Goal: Information Seeking & Learning: Learn about a topic

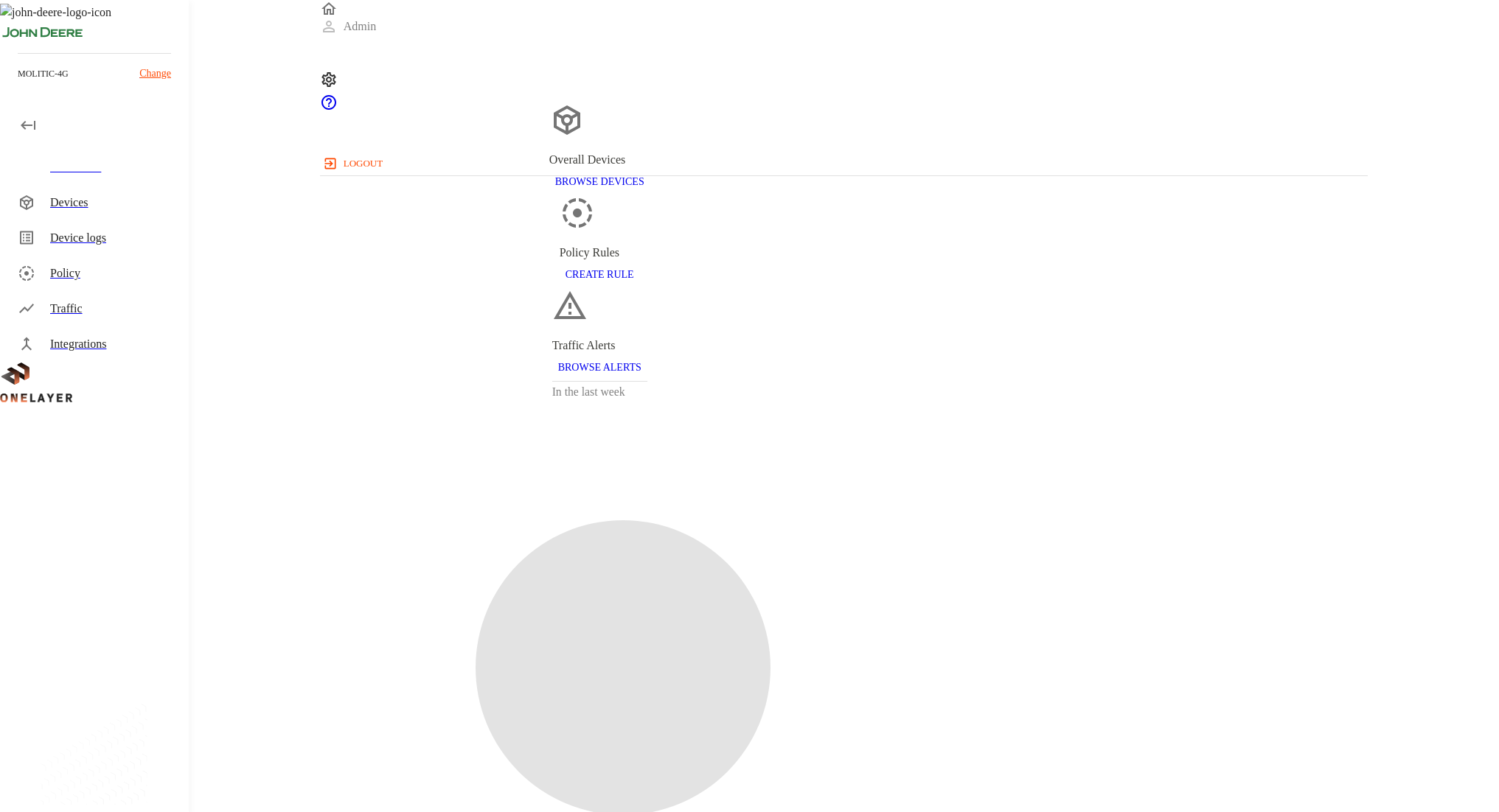
click at [123, 312] on div "Traffic" at bounding box center [113, 309] width 127 height 18
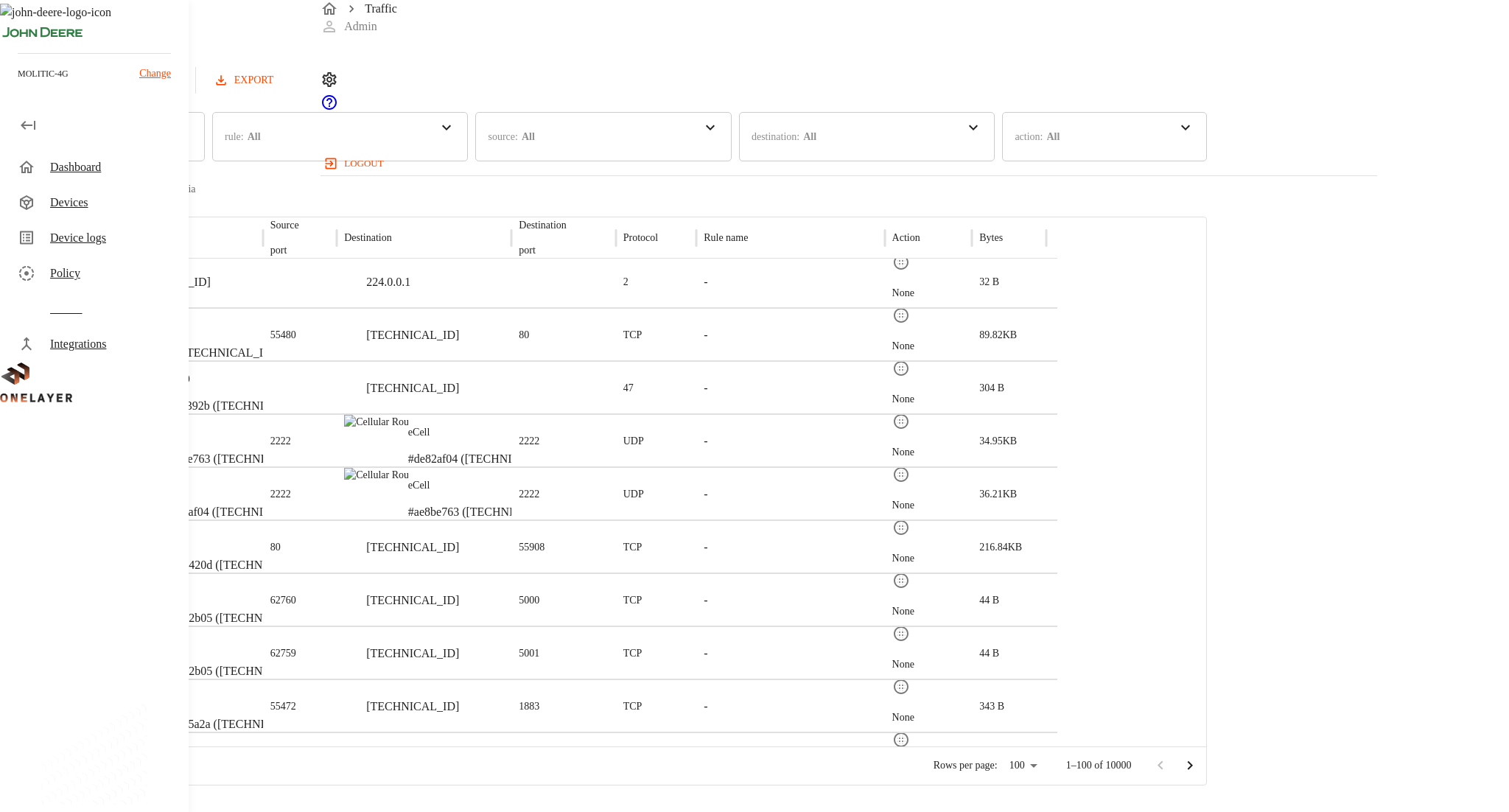
click at [241, 473] on div "Traffic Logs Last update: 0 minutes ago [DATE] 04:24:26 PM Refresh EXPORT time …" at bounding box center [754, 392] width 1509 height 785
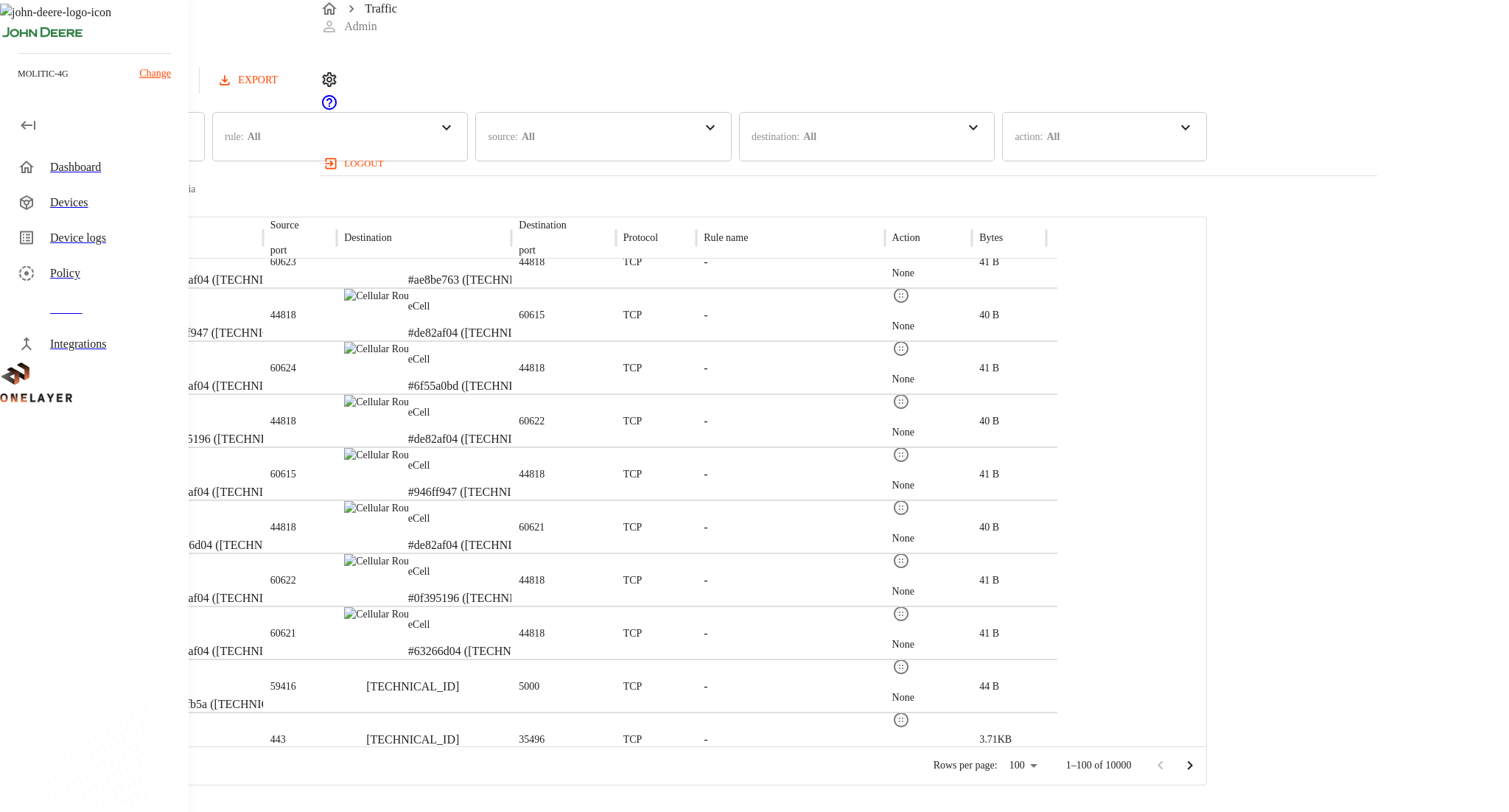
scroll to position [3783, 0]
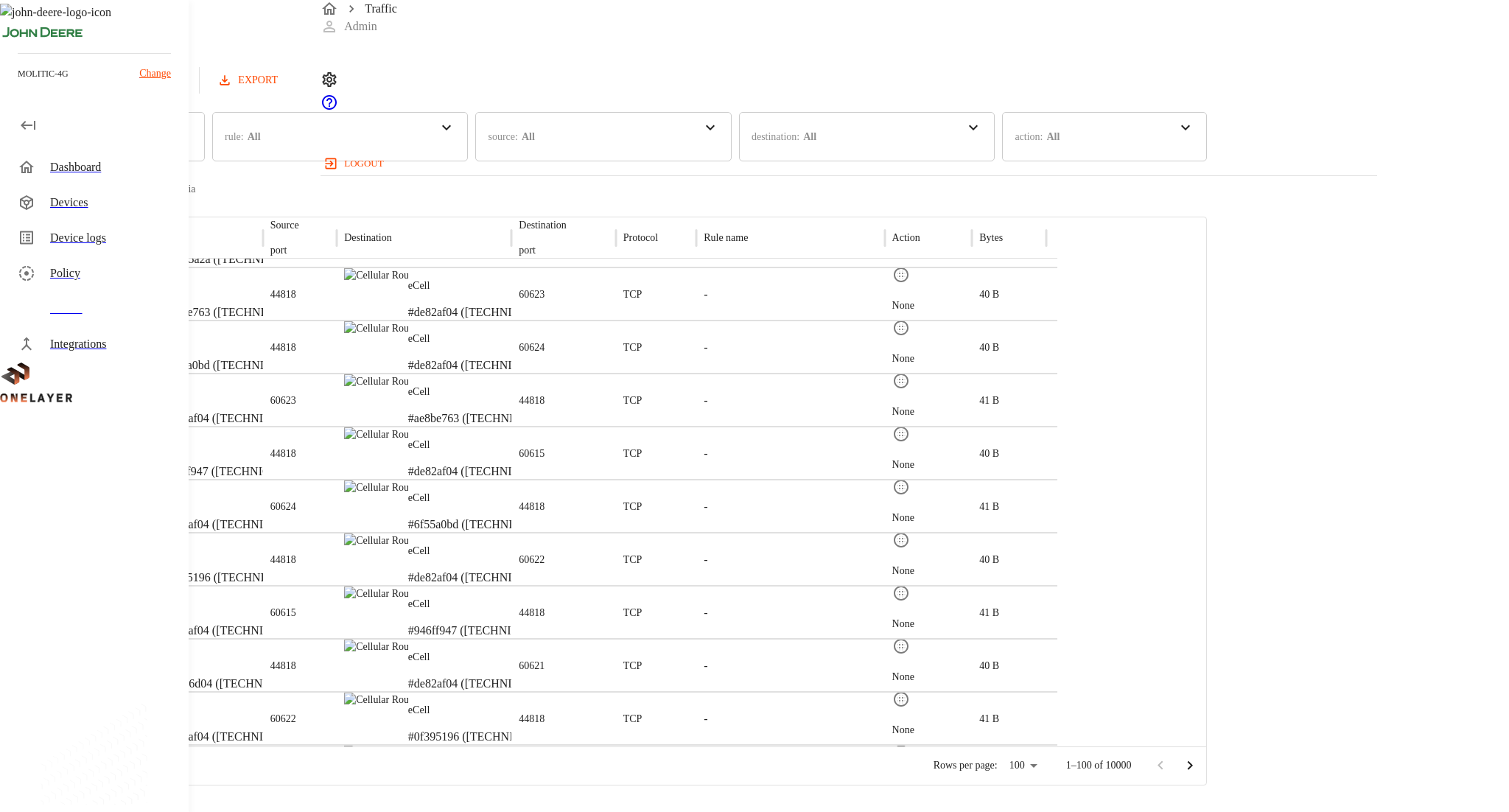
click at [296, 451] on p "44818" at bounding box center [283, 454] width 26 height 15
copy p "44818"
click at [562, 444] on p "eCell" at bounding box center [485, 444] width 154 height 15
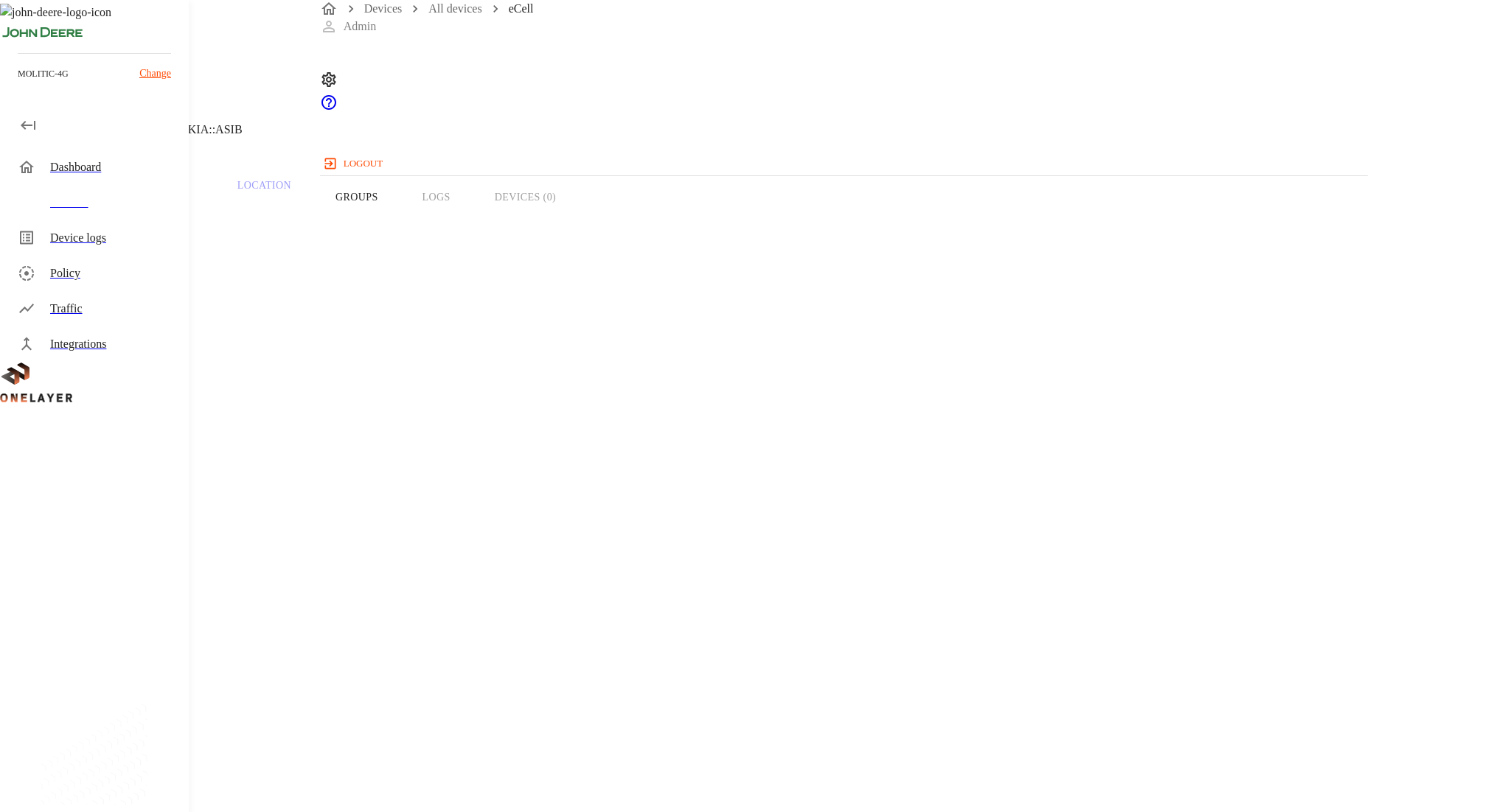
click at [400, 219] on button "Groups" at bounding box center [356, 197] width 87 height 94
click at [460, 434] on div "quarantine_cell 42 Devices 16 Models" at bounding box center [604, 370] width 1133 height 144
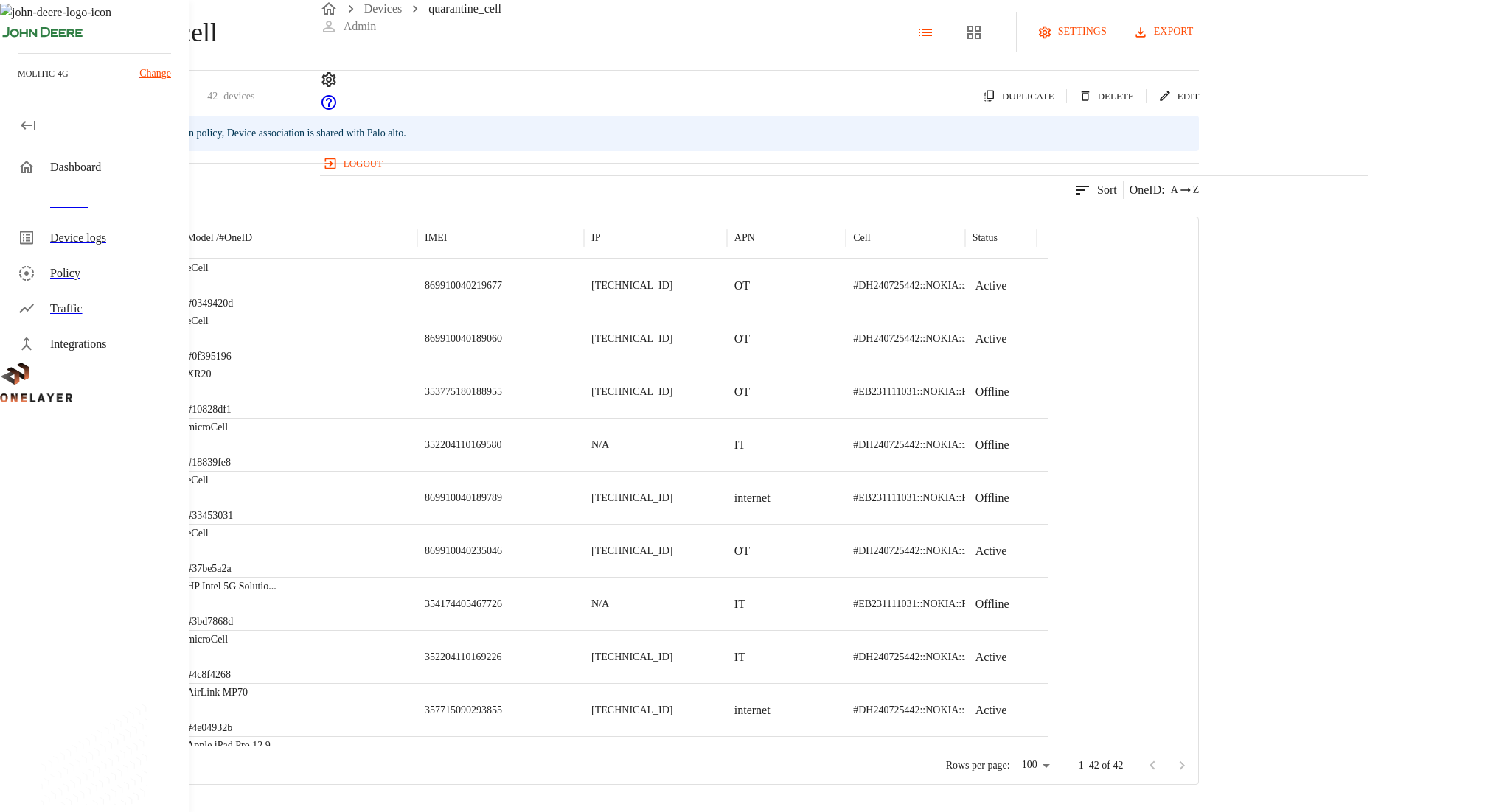
click at [9, 40] on icon at bounding box center [5, 32] width 9 height 15
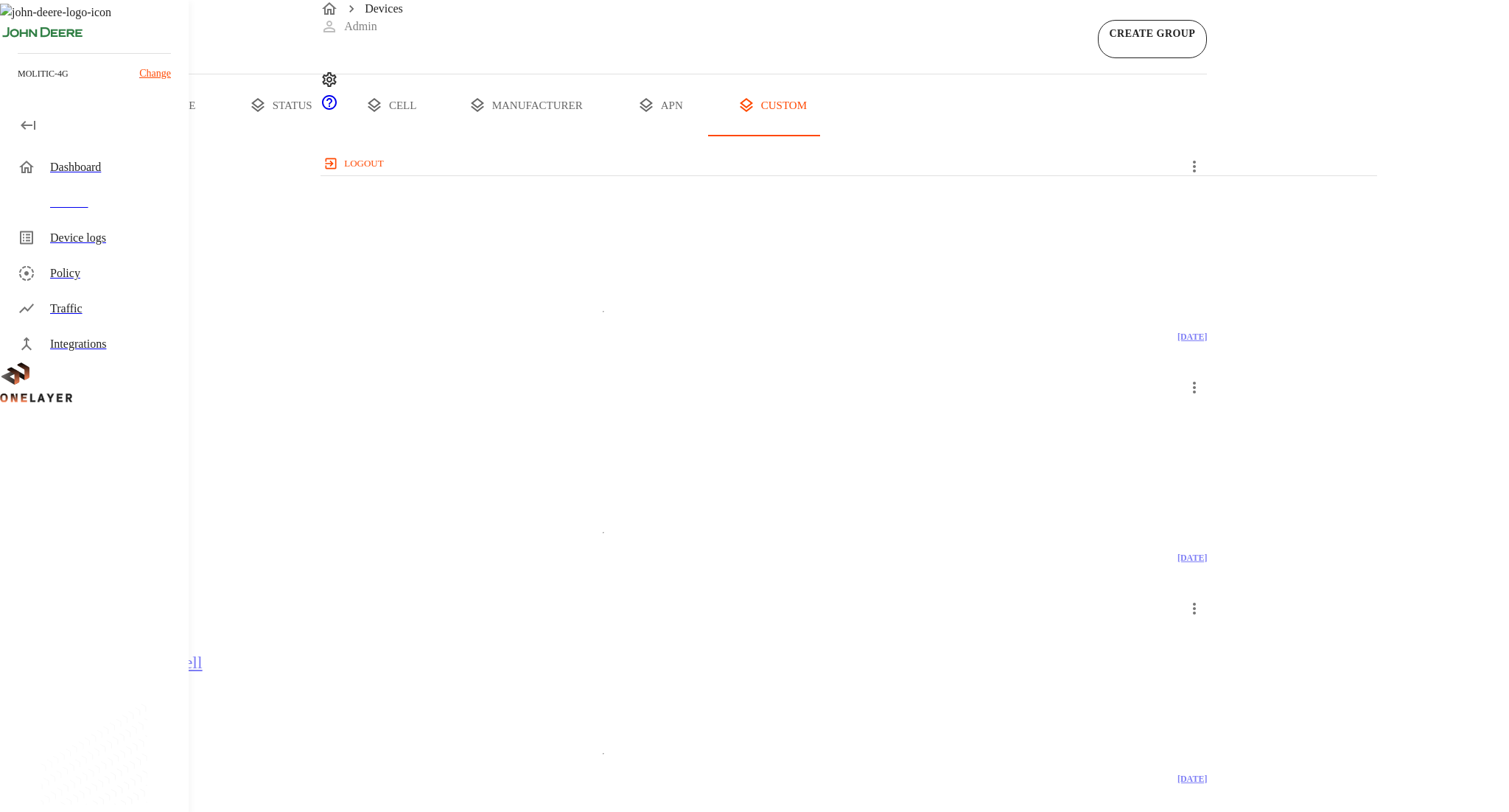
click at [60, 212] on div "Devices" at bounding box center [97, 203] width 183 height 35
click at [88, 164] on div "Dashboard" at bounding box center [113, 167] width 127 height 18
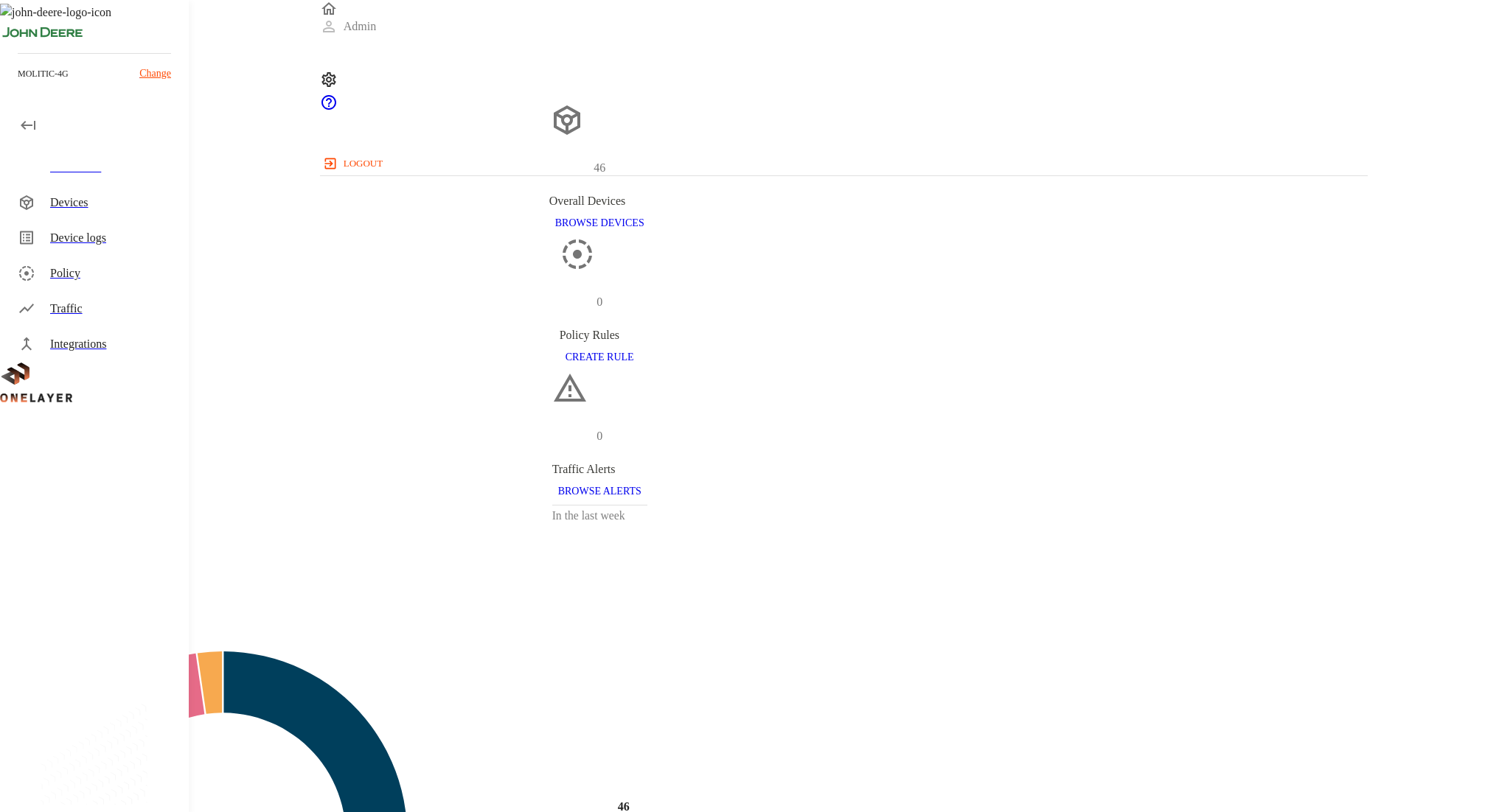
click at [116, 319] on div "Traffic" at bounding box center [98, 309] width 183 height 35
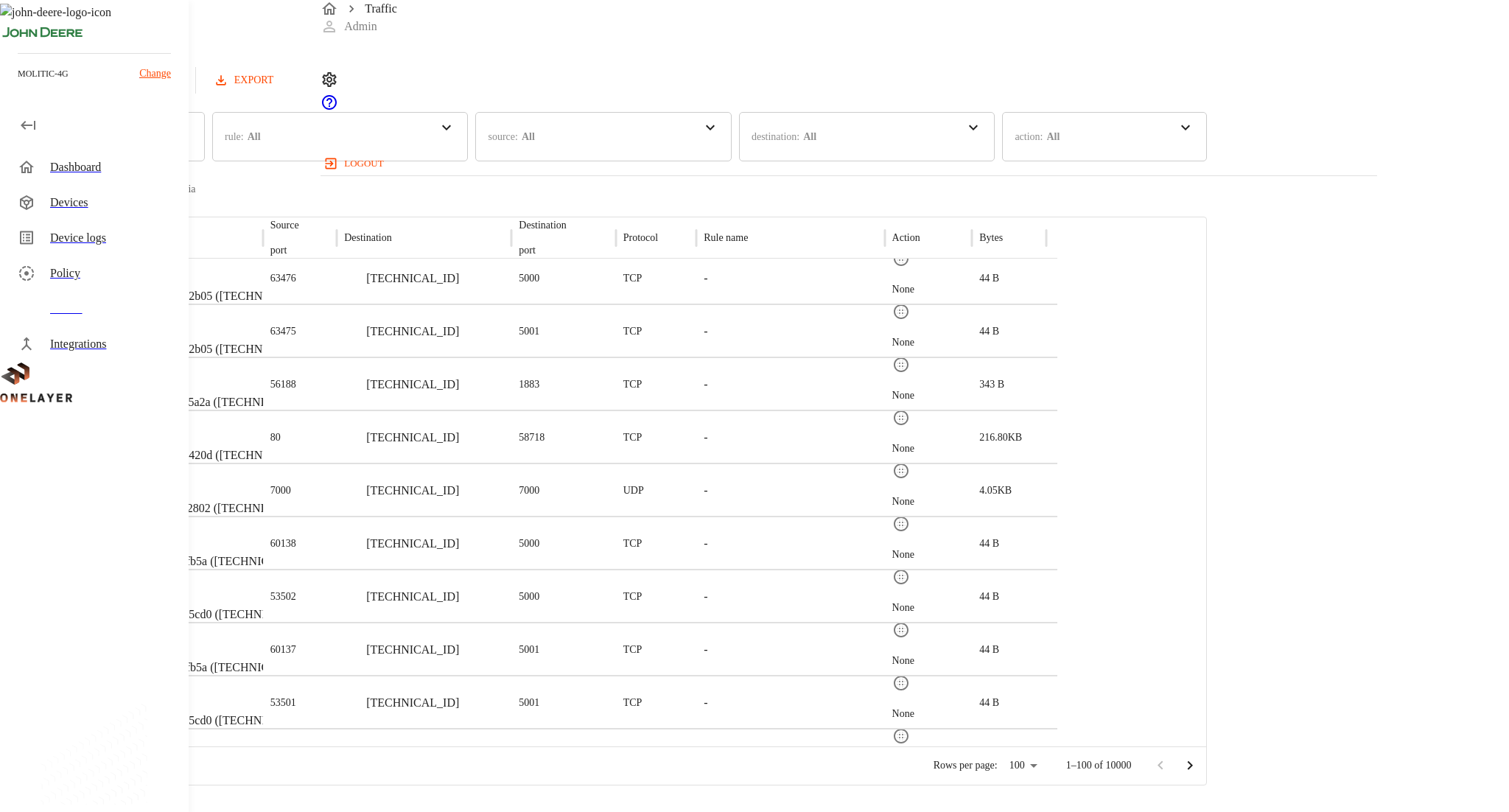
scroll to position [655, 0]
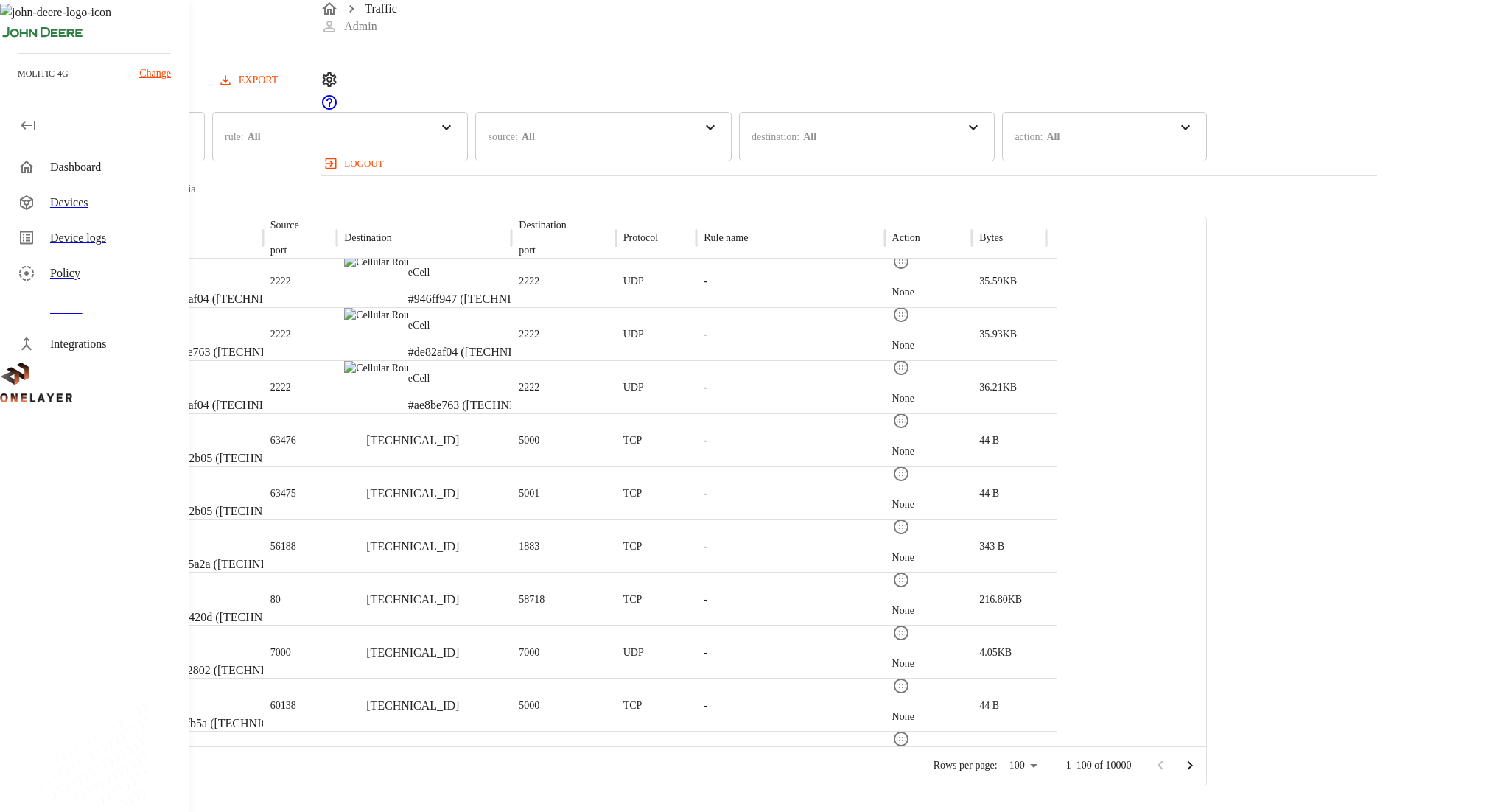
click at [821, 120] on div "Traffic Logs Last update: 10 minutes ago [DATE] 04:36:20 PM Refresh EXPORT time…" at bounding box center [603, 99] width 1207 height 198
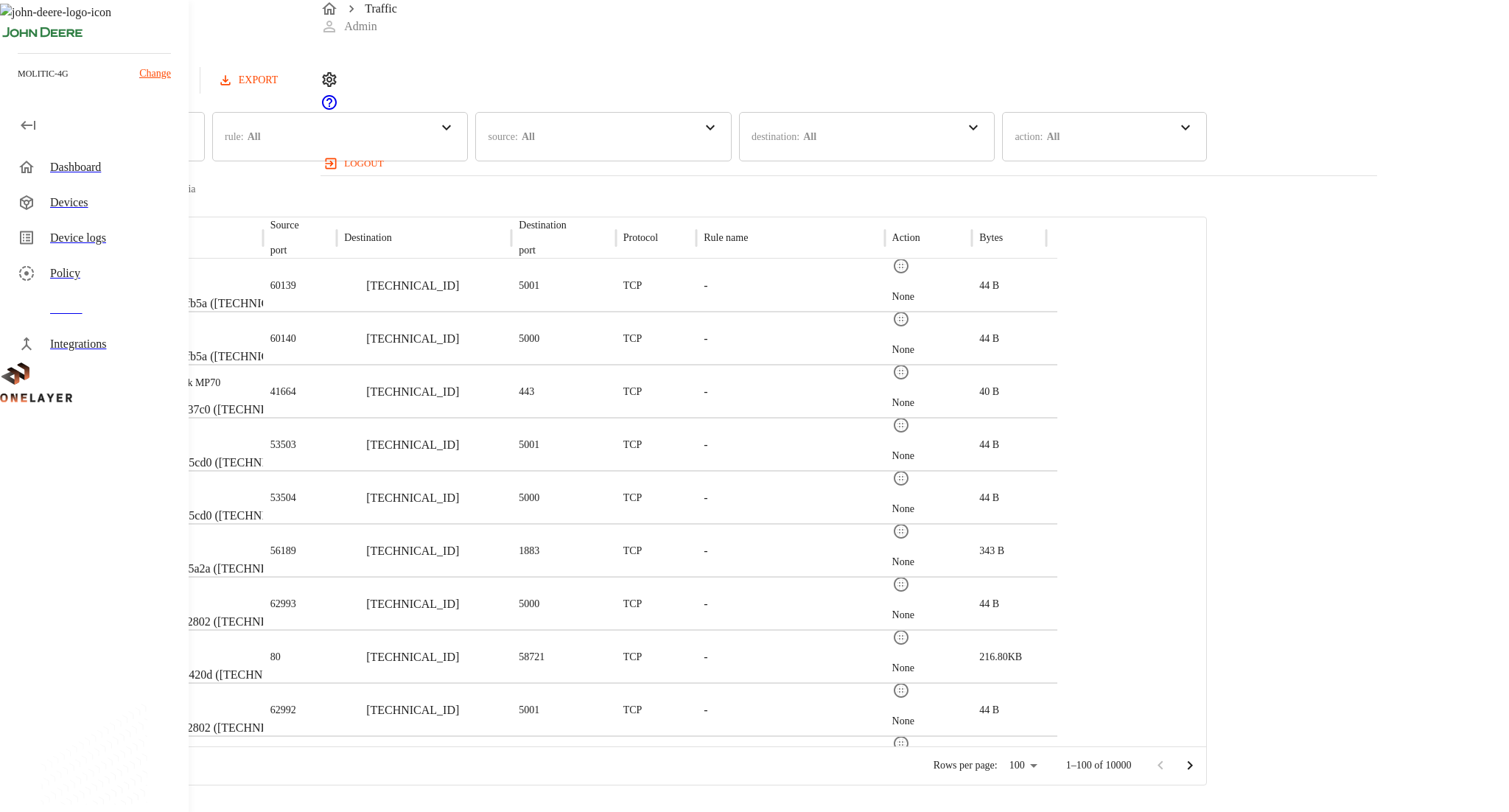
scroll to position [0, 0]
click at [184, 81] on button "Refresh" at bounding box center [147, 81] width 74 height 28
click at [540, 285] on p "5000" at bounding box center [529, 286] width 21 height 15
copy p "5000"
